Goal: Information Seeking & Learning: Learn about a topic

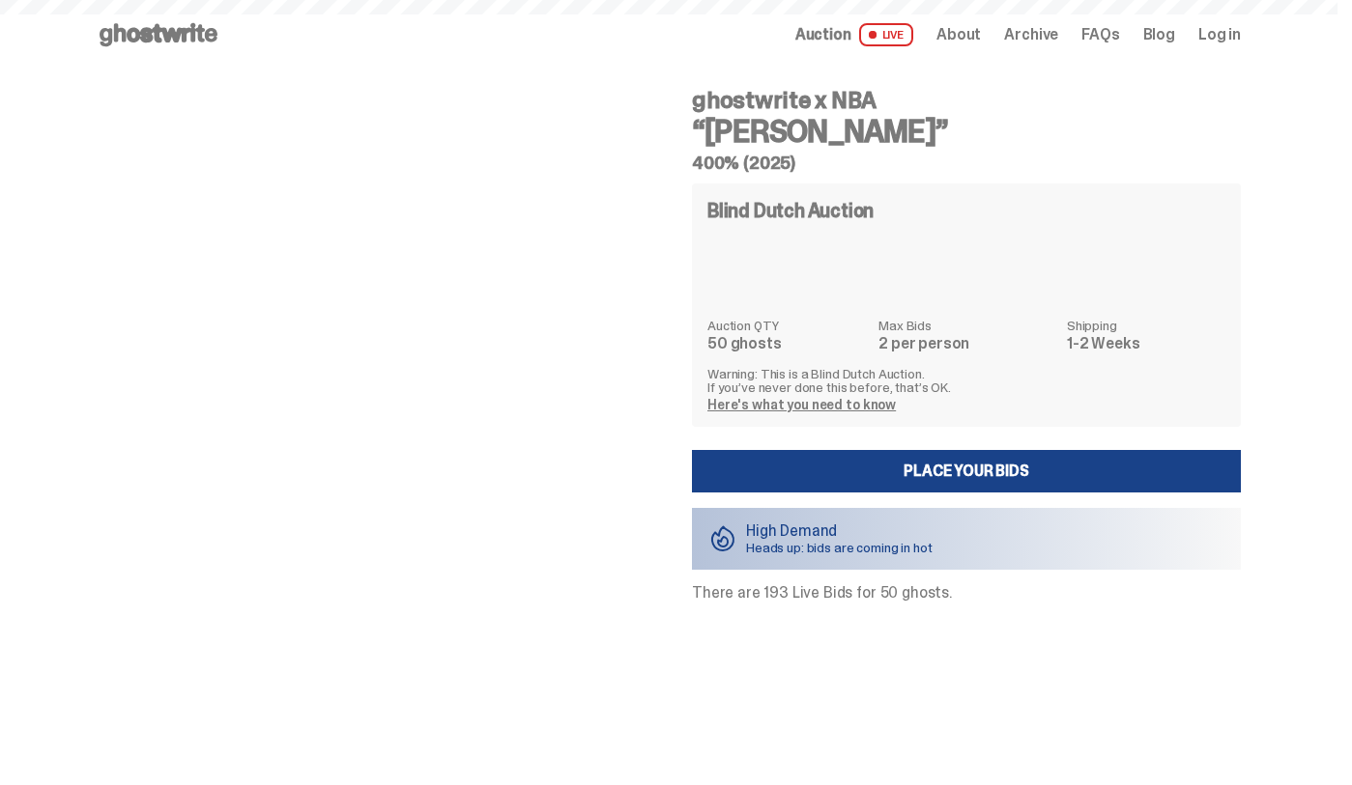
scroll to position [67, 0]
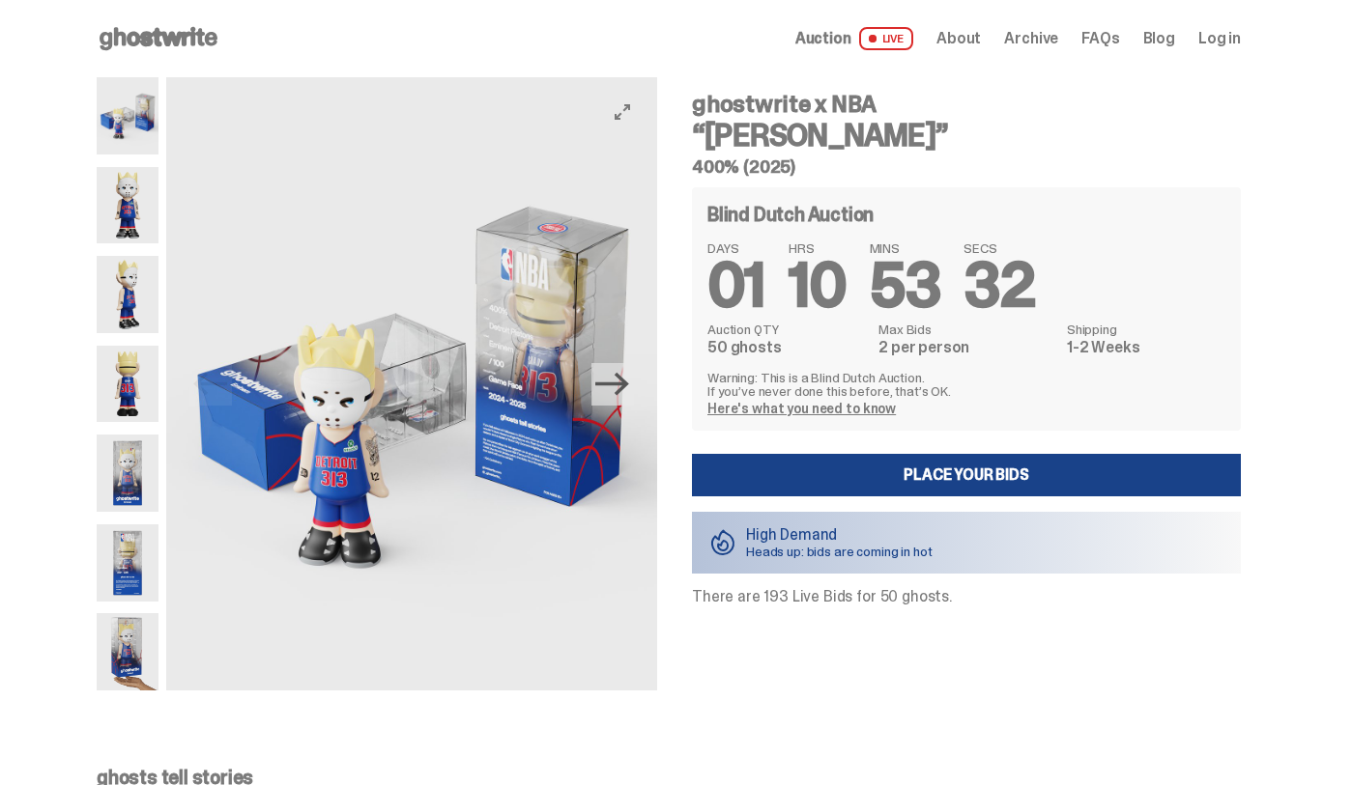
click at [613, 400] on icon "Next" at bounding box center [612, 384] width 34 height 34
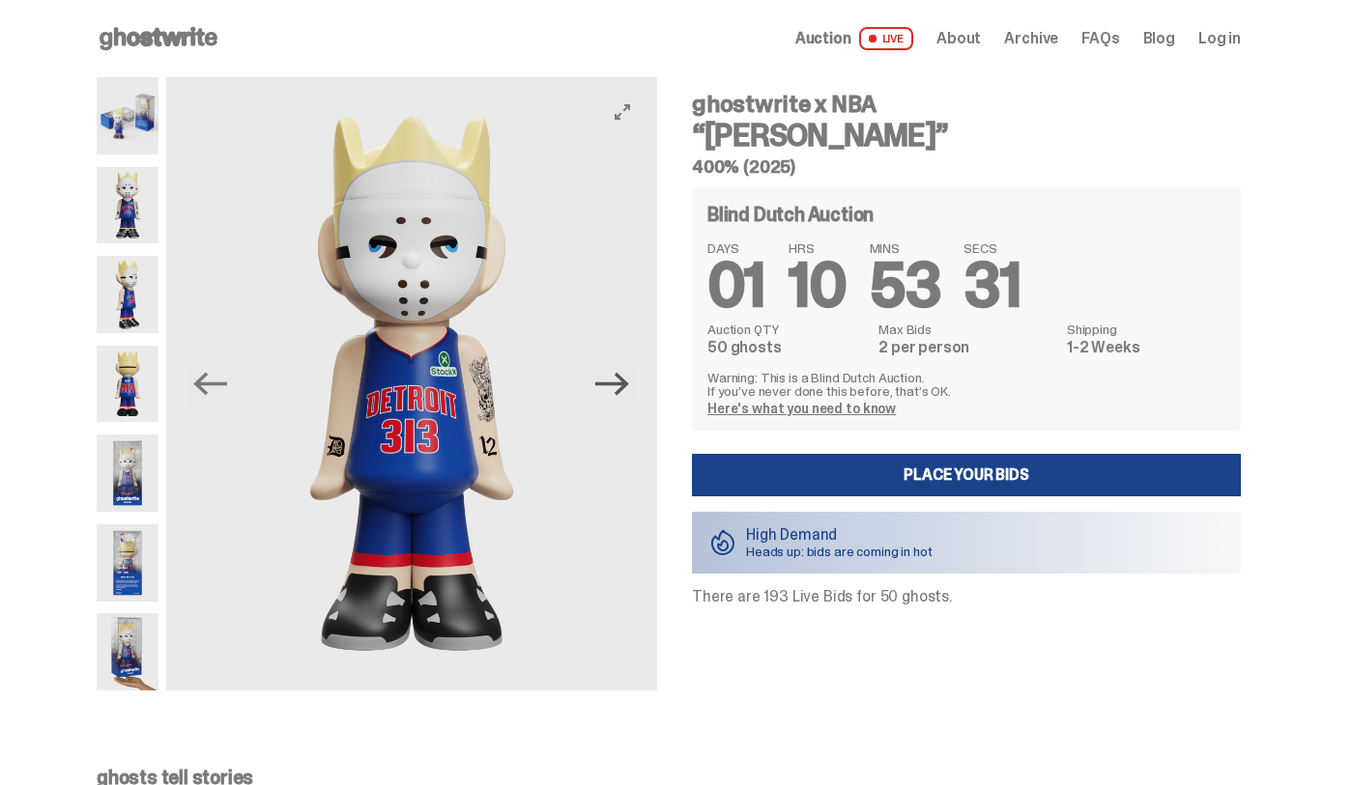
click at [623, 395] on icon "Next" at bounding box center [612, 384] width 34 height 34
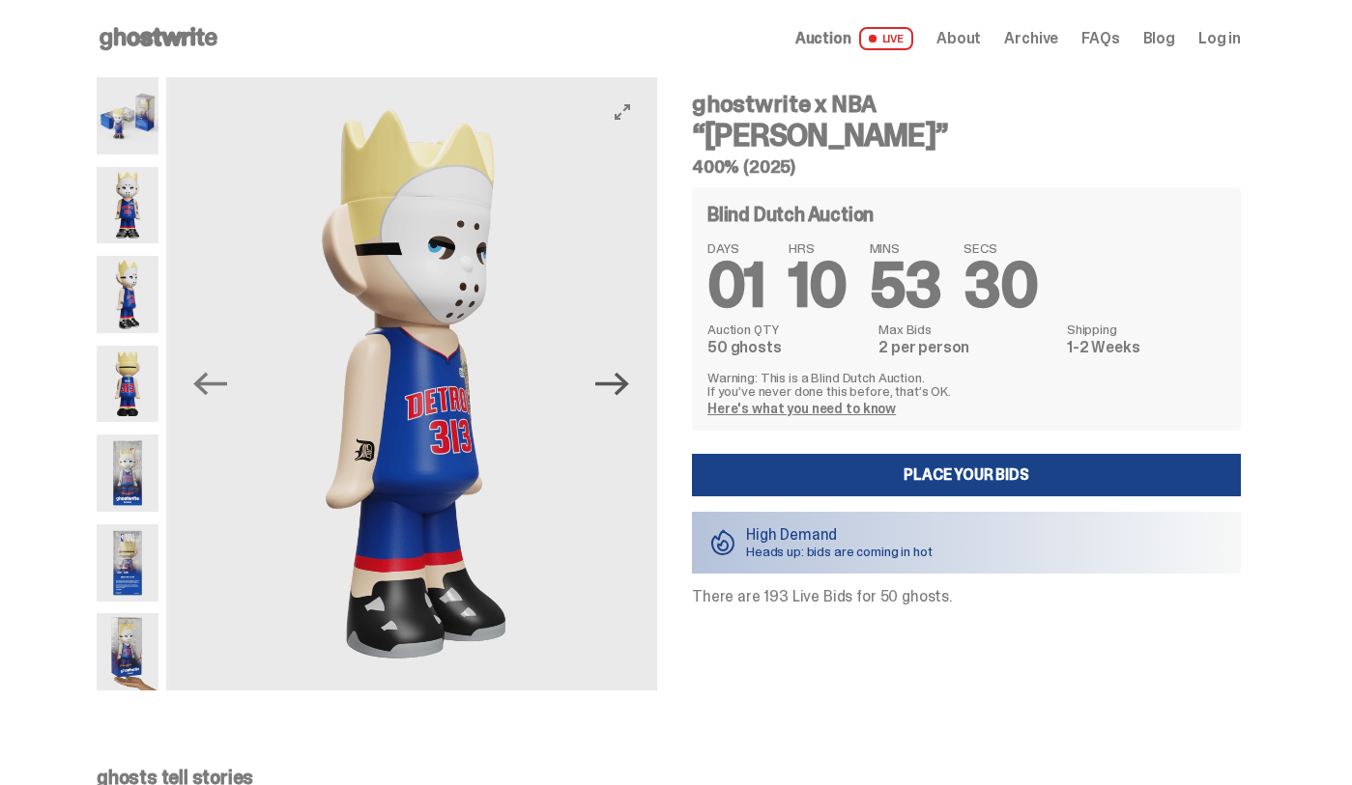
click at [623, 395] on icon "Next" at bounding box center [612, 384] width 34 height 34
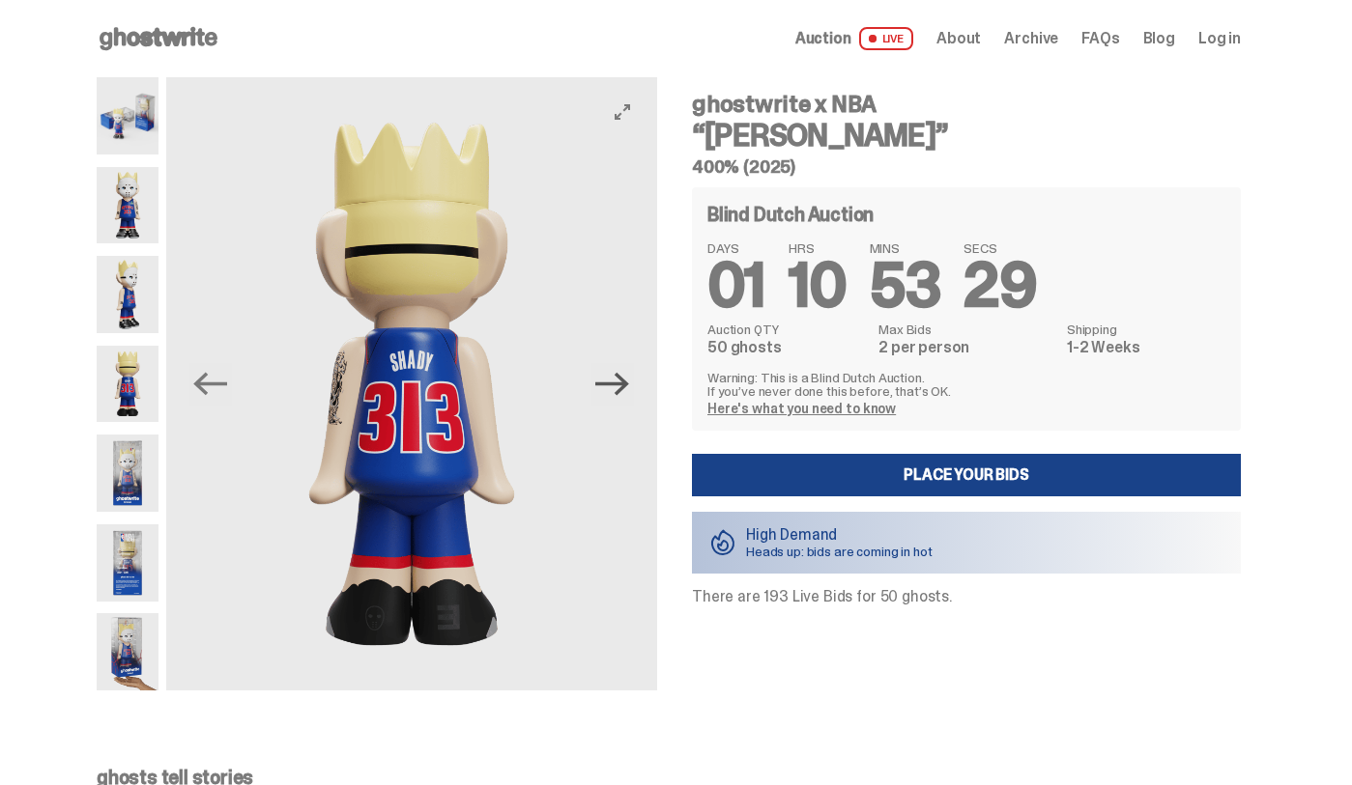
click at [623, 395] on icon "Next" at bounding box center [612, 384] width 34 height 34
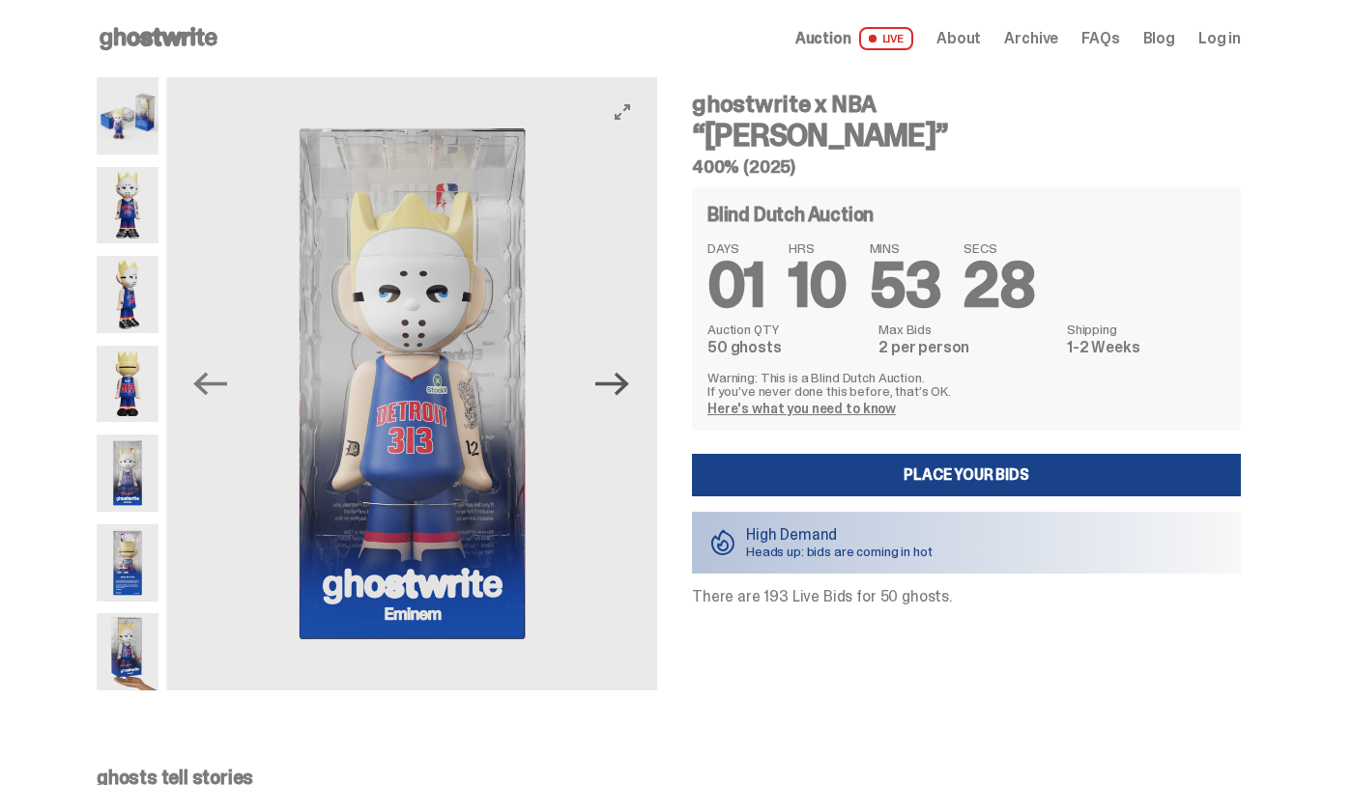
click at [623, 395] on icon "Next" at bounding box center [612, 384] width 34 height 34
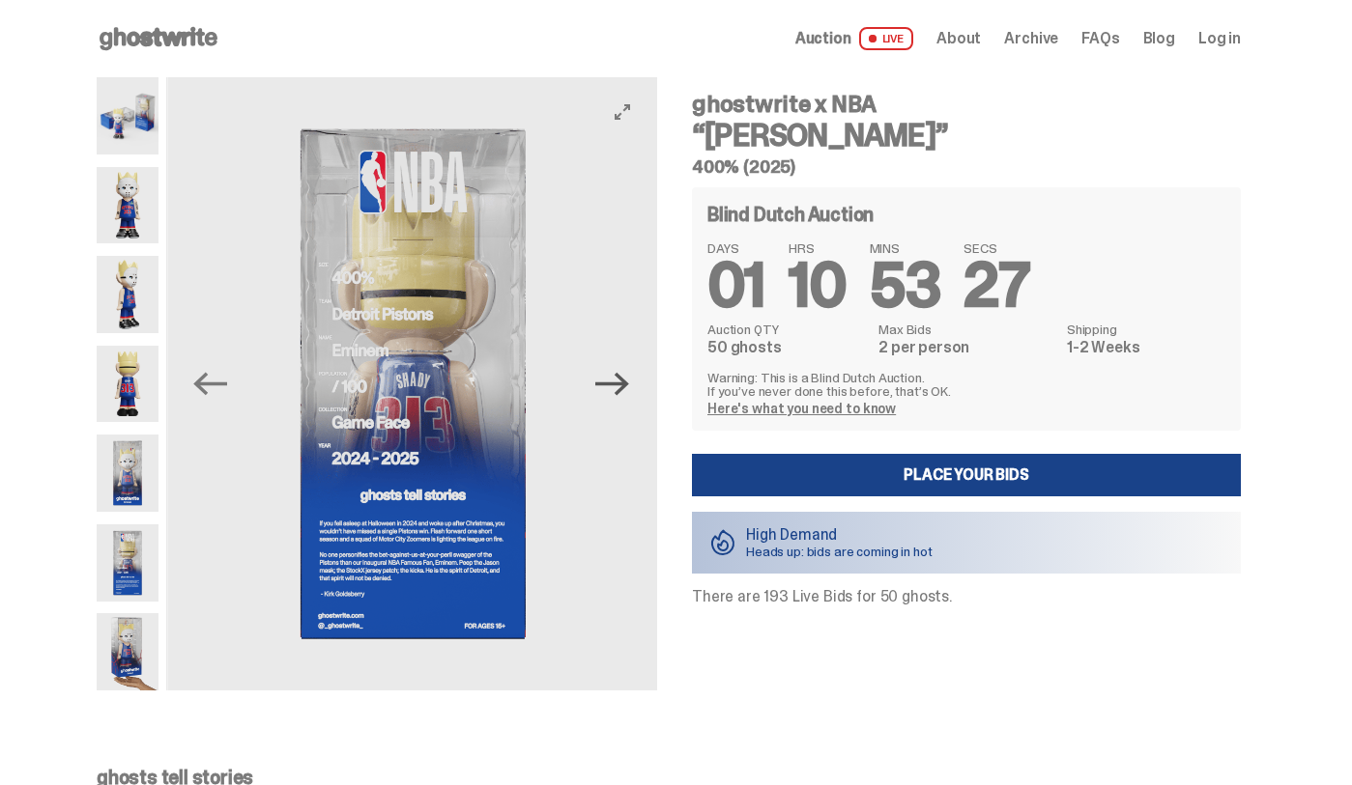
click at [623, 395] on icon "Next" at bounding box center [612, 384] width 34 height 34
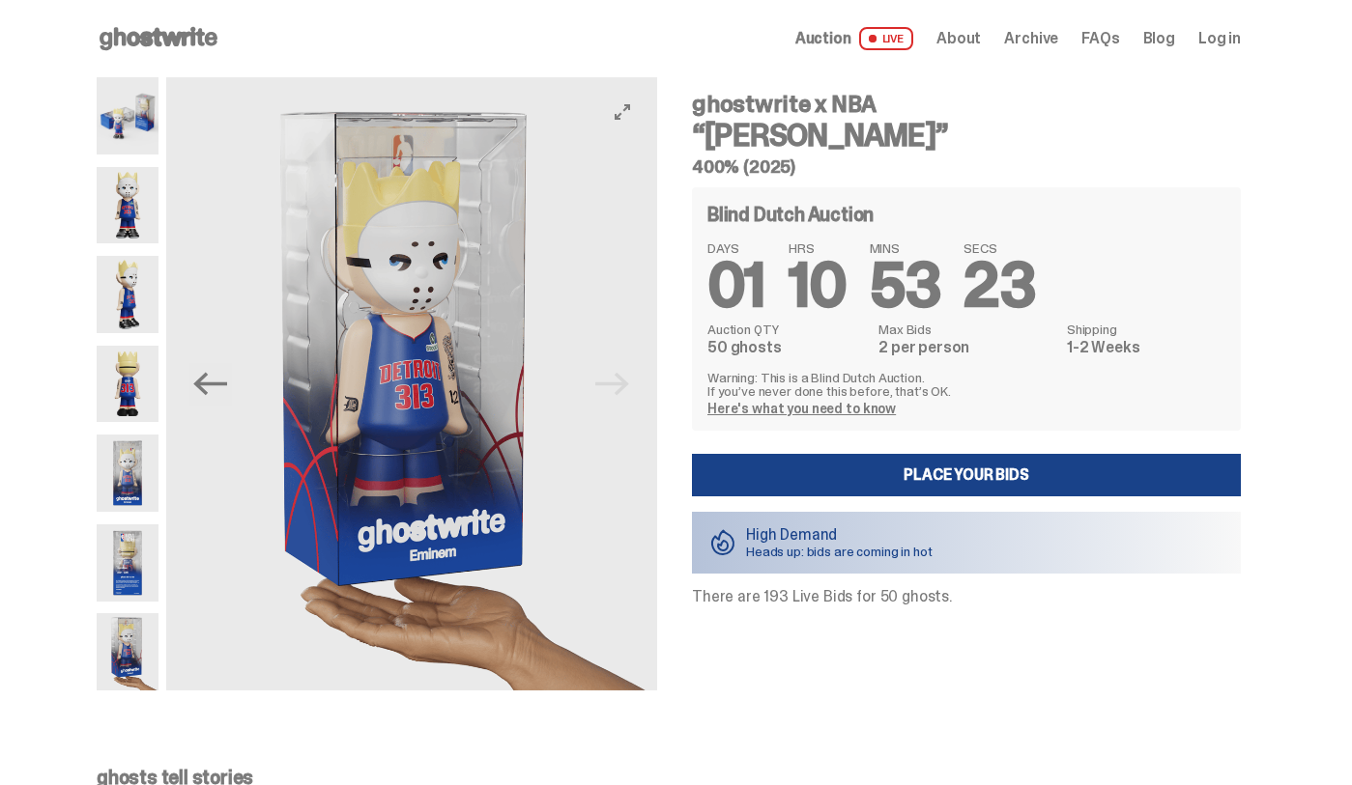
click at [623, 395] on img at bounding box center [411, 383] width 491 height 613
click at [216, 394] on icon "Previous" at bounding box center [210, 384] width 34 height 34
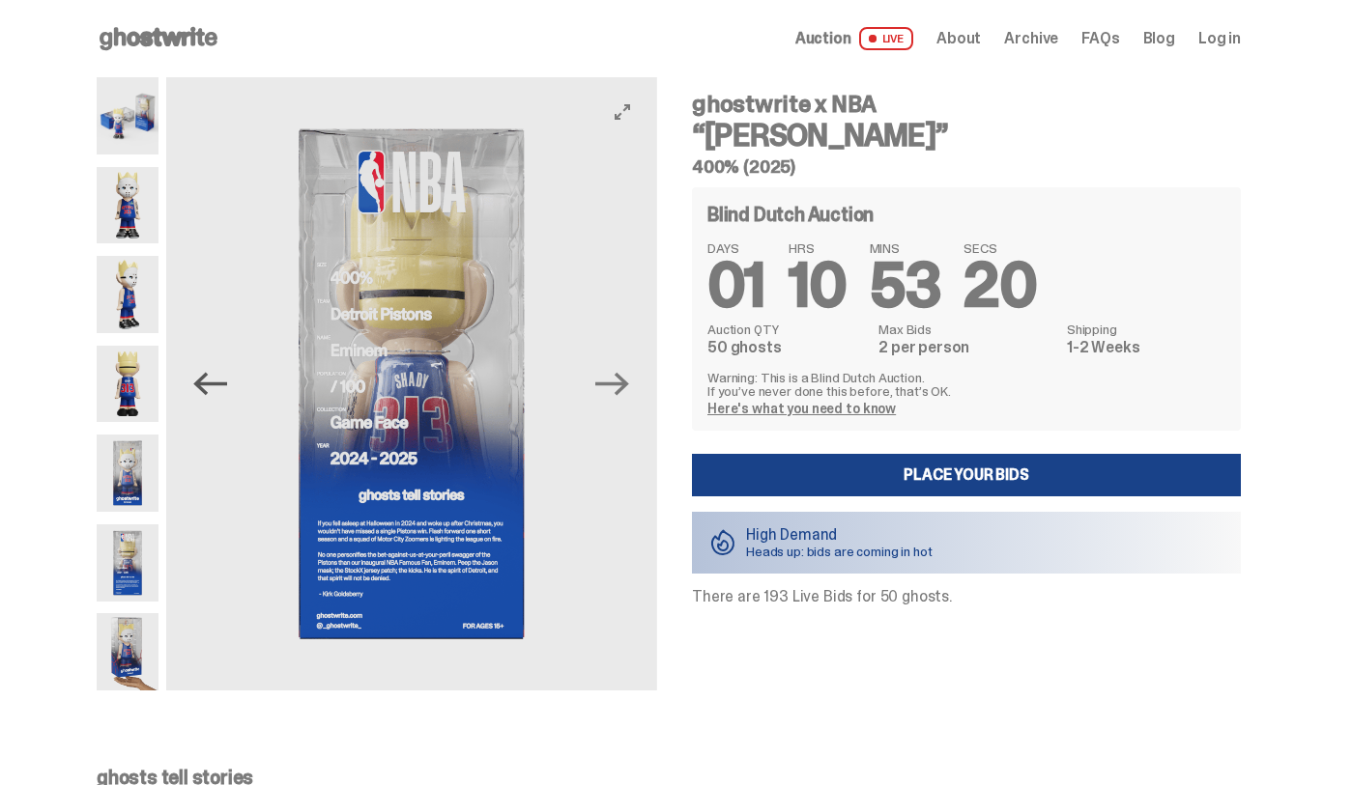
click at [216, 394] on icon "Previous" at bounding box center [210, 384] width 34 height 34
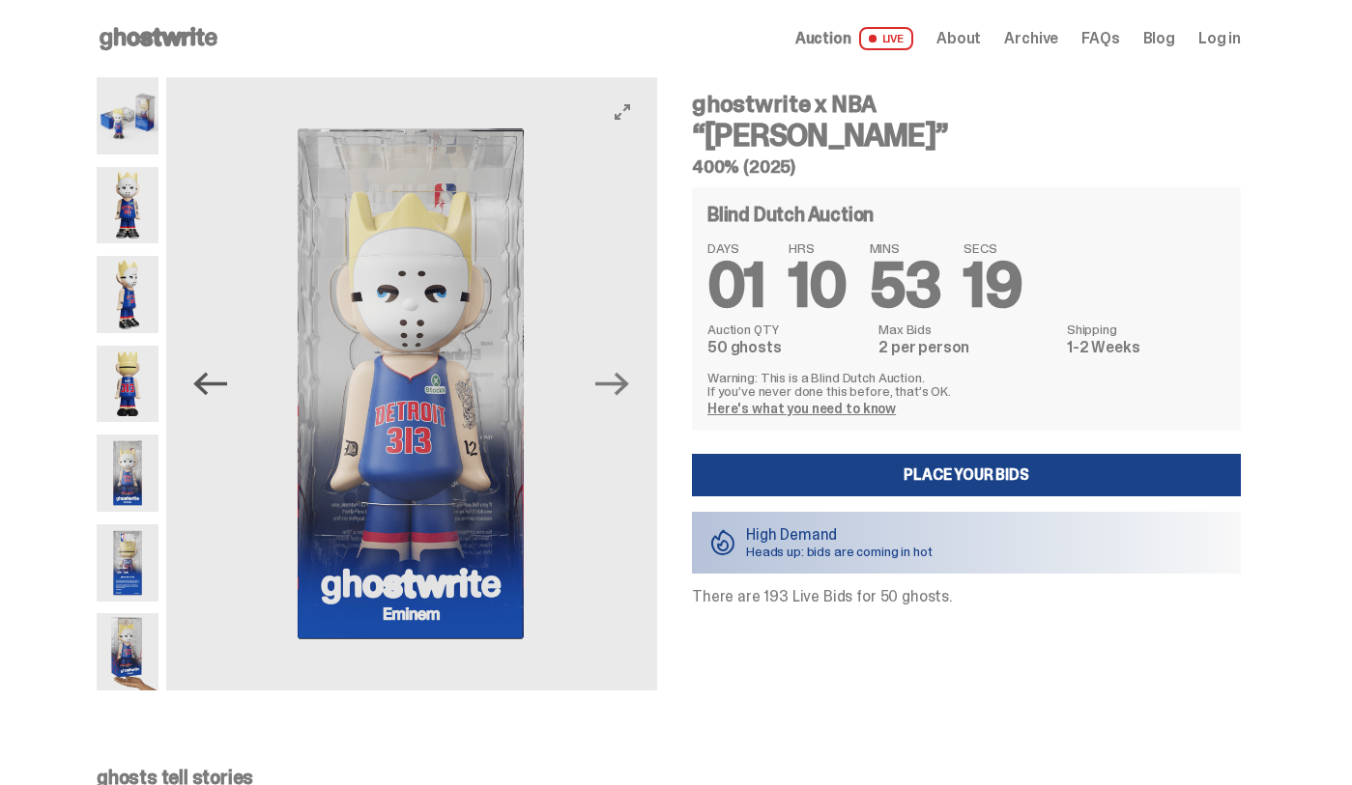
click at [216, 394] on icon "Previous" at bounding box center [210, 384] width 34 height 34
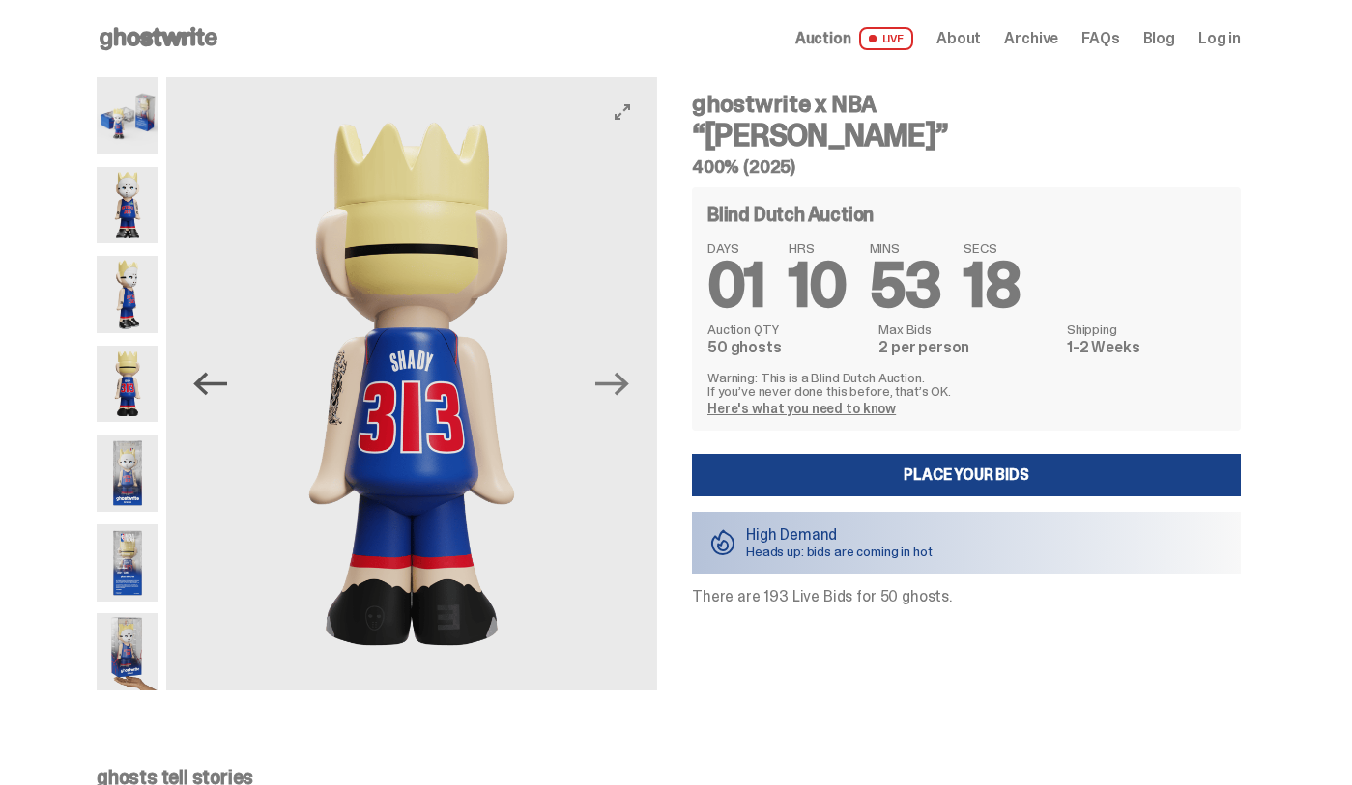
click at [216, 394] on icon "Previous" at bounding box center [210, 384] width 34 height 34
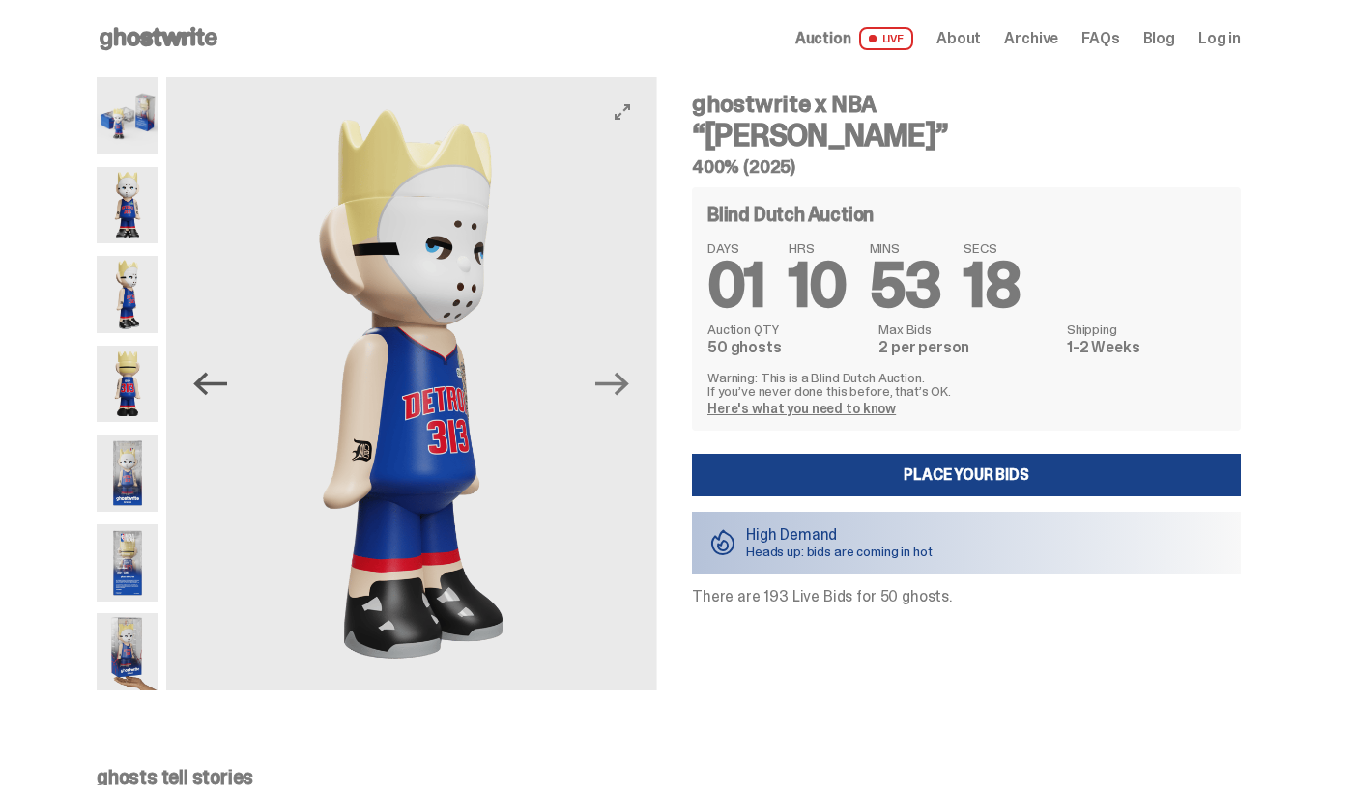
click at [216, 394] on icon "Previous" at bounding box center [210, 384] width 34 height 34
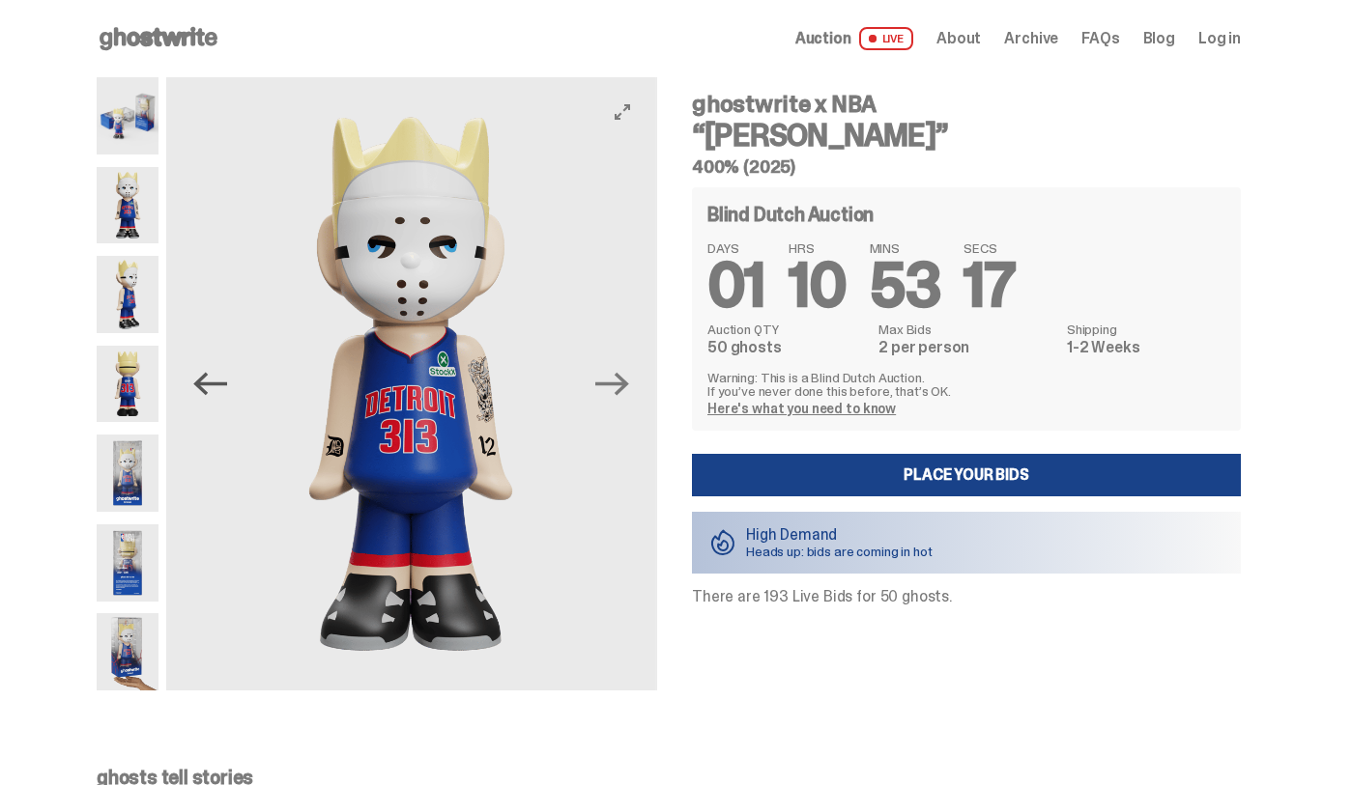
click at [216, 394] on icon "Previous" at bounding box center [210, 384] width 34 height 34
